Goal: Task Accomplishment & Management: Manage account settings

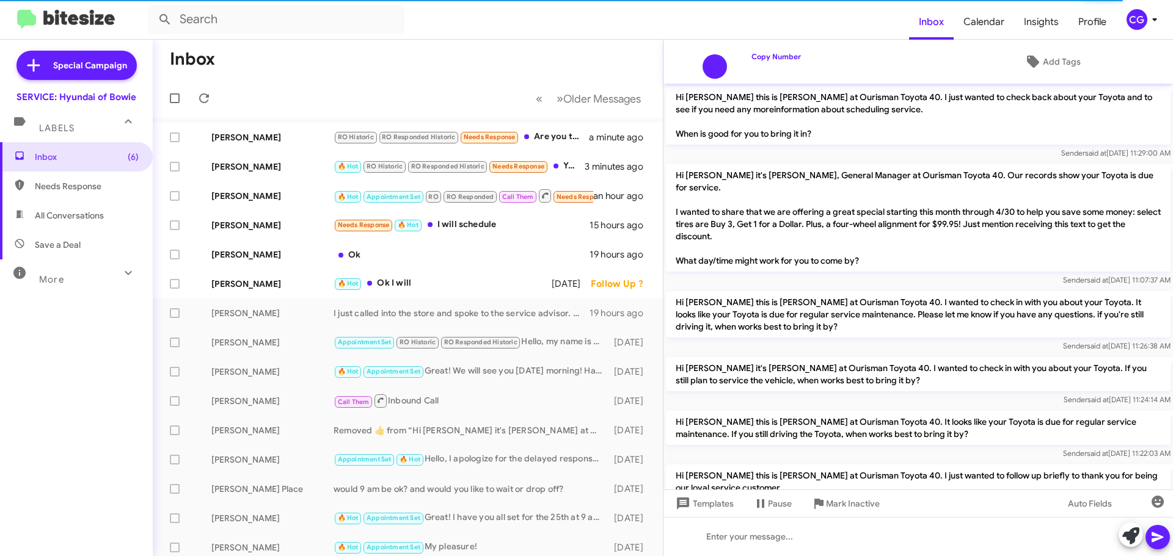
scroll to position [752, 0]
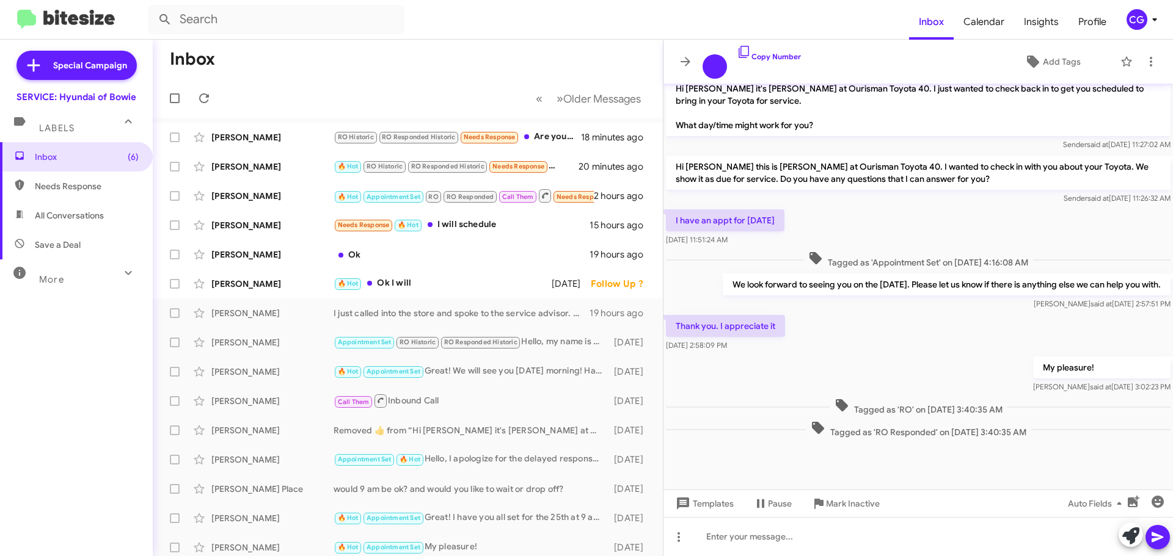
click at [1138, 15] on div "CG" at bounding box center [1136, 19] width 21 height 21
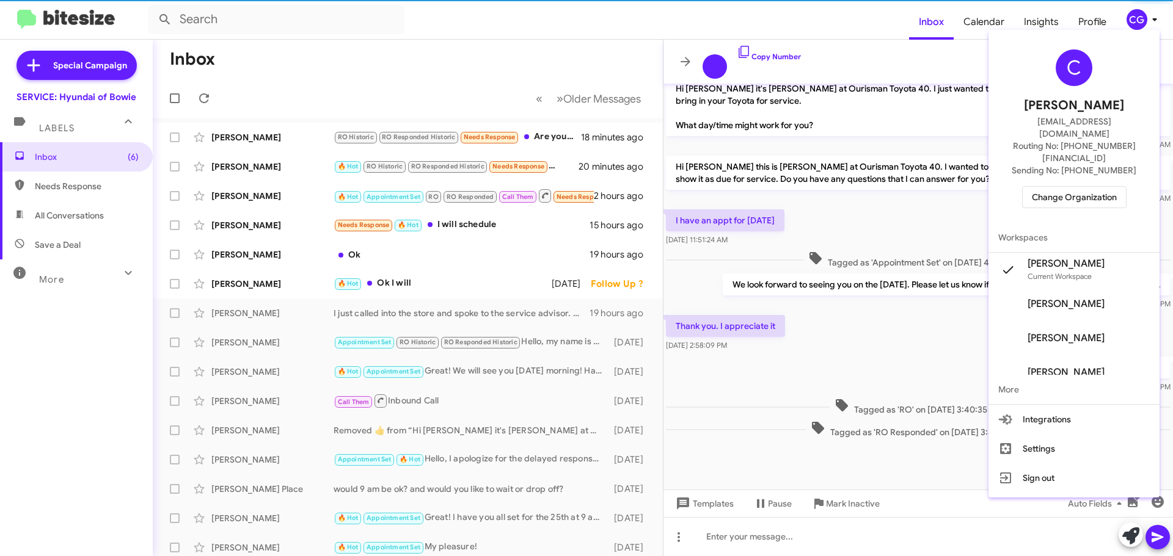
click at [1086, 187] on span "Change Organization" at bounding box center [1074, 197] width 85 height 21
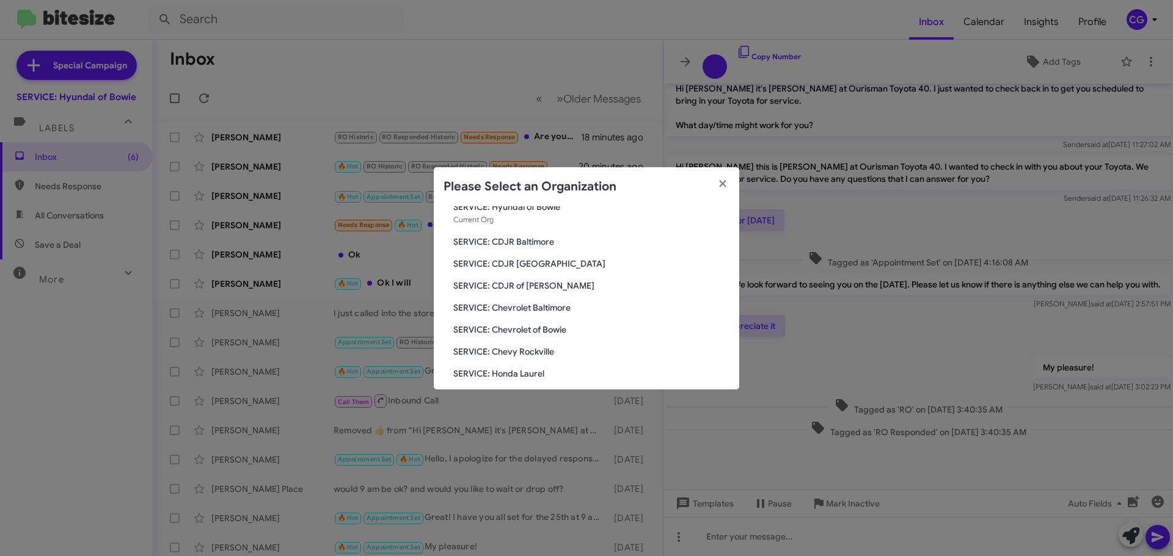
scroll to position [61, 0]
click at [527, 264] on span "SERVICE: CDJR of [PERSON_NAME]" at bounding box center [591, 264] width 276 height 12
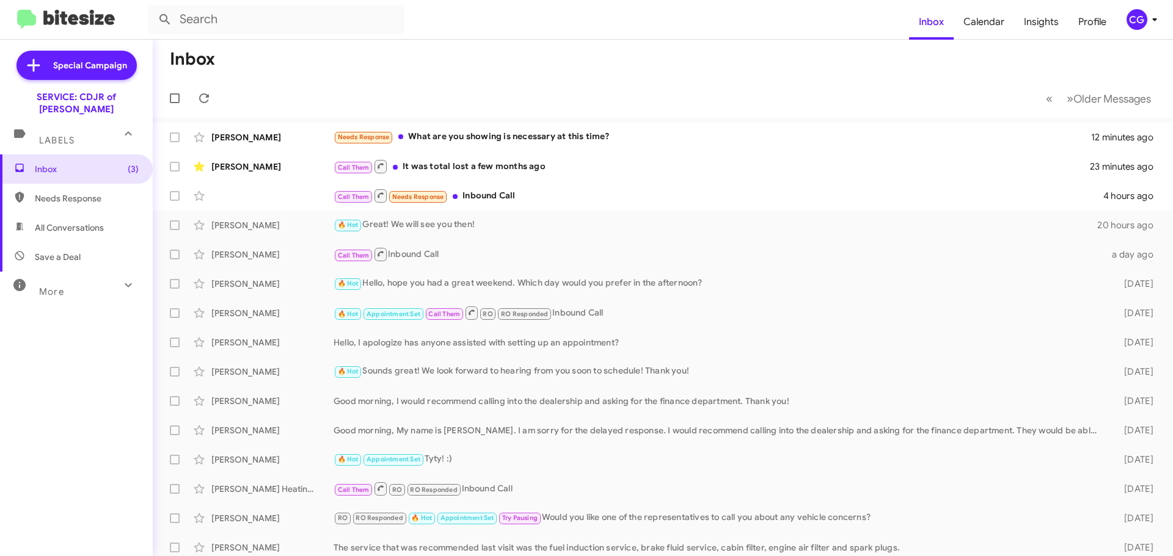
click at [1150, 16] on icon at bounding box center [1154, 19] width 15 height 15
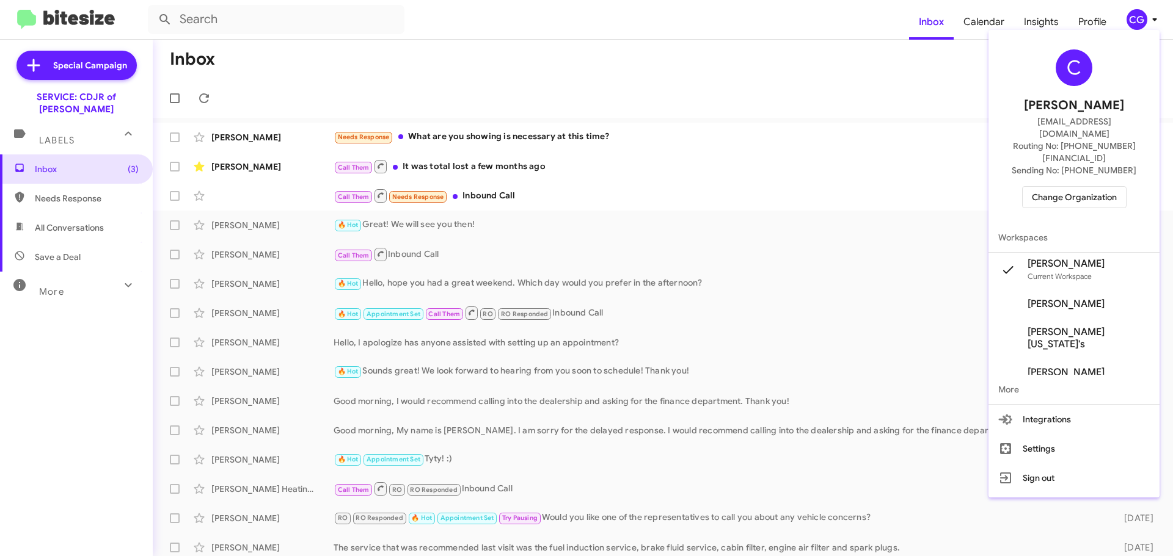
click at [1115, 186] on button "Change Organization" at bounding box center [1074, 197] width 104 height 22
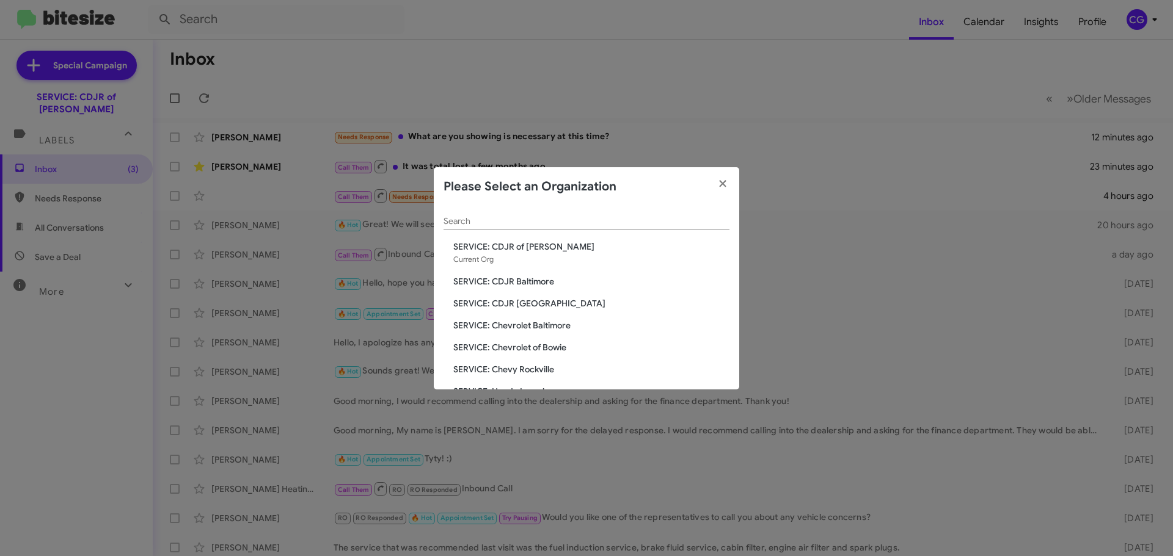
click at [546, 344] on span "SERVICE: Chevrolet of Bowie" at bounding box center [591, 347] width 276 height 12
